Goal: Task Accomplishment & Management: Manage account settings

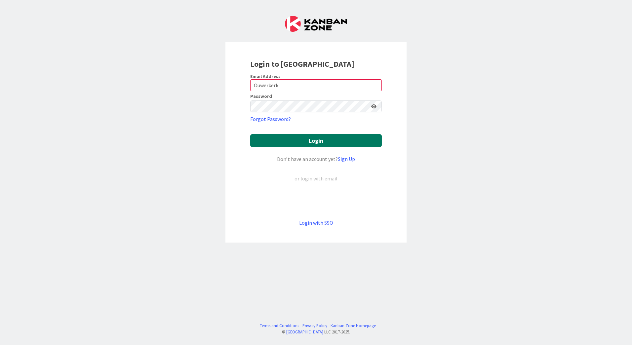
click at [307, 142] on button "Login" at bounding box center [316, 140] width 132 height 13
drag, startPoint x: 293, startPoint y: 86, endPoint x: 228, endPoint y: 93, distance: 64.8
click at [228, 93] on div "Login to [GEOGRAPHIC_DATA] Email Address Ouwerkerk Password Forgot Password? Lo…" at bounding box center [315, 142] width 181 height 200
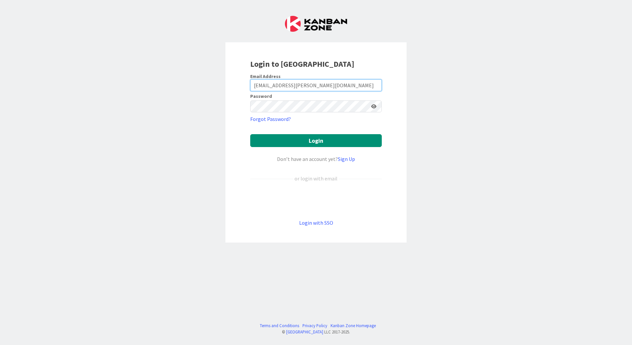
type input "[EMAIL_ADDRESS][PERSON_NAME][DOMAIN_NAME]"
click at [375, 108] on icon at bounding box center [373, 106] width 5 height 5
click at [355, 139] on button "Login" at bounding box center [316, 140] width 132 height 13
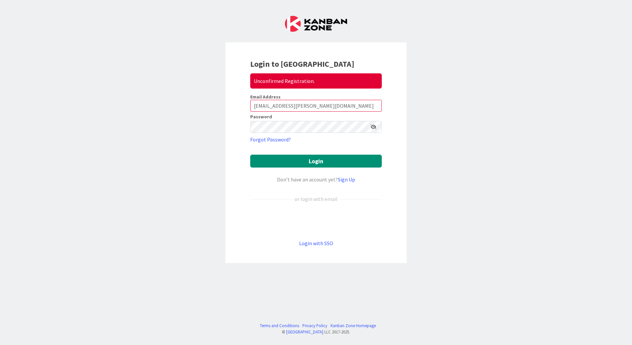
click at [375, 126] on icon at bounding box center [374, 127] width 6 height 5
click at [312, 241] on link "Login with SSO" at bounding box center [316, 243] width 34 height 7
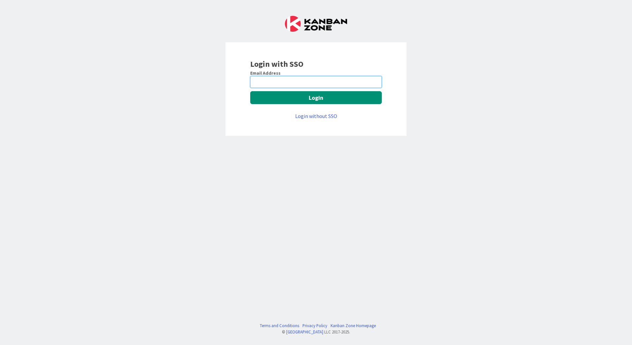
click at [293, 87] on input "email" at bounding box center [316, 82] width 132 height 12
click at [268, 70] on label "Email Address" at bounding box center [265, 73] width 30 height 6
click at [275, 86] on input "email" at bounding box center [316, 82] width 132 height 12
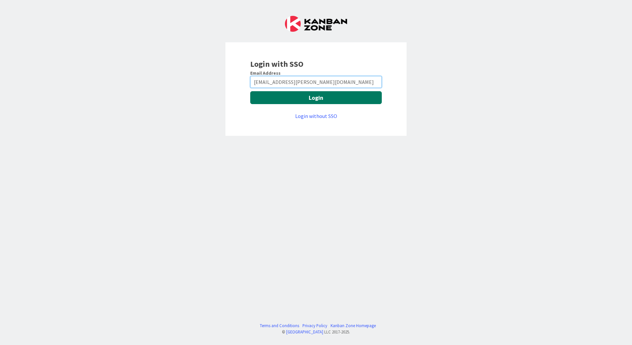
type input "souwerkerk@huisman-nl.com"
click at [327, 96] on button "Login" at bounding box center [316, 97] width 132 height 13
